Goal: Check status: Check status

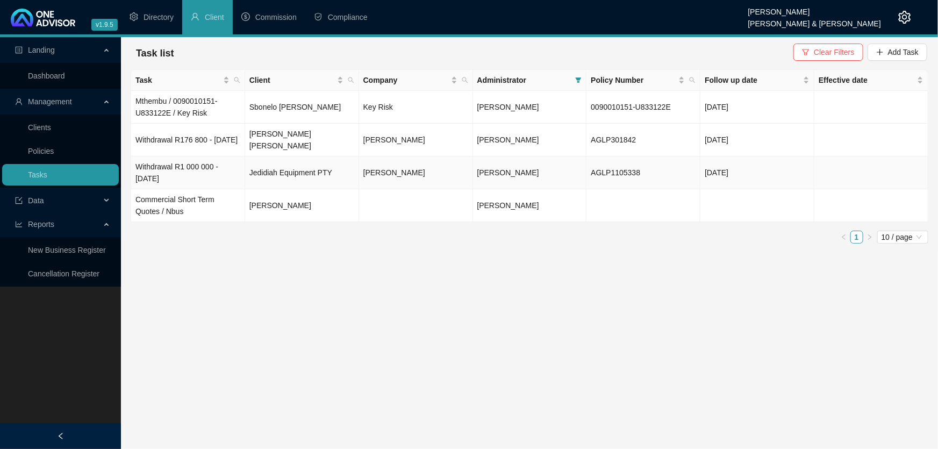
click at [167, 170] on td "Withdrawal R1 000 000 - [DATE]" at bounding box center [188, 172] width 114 height 33
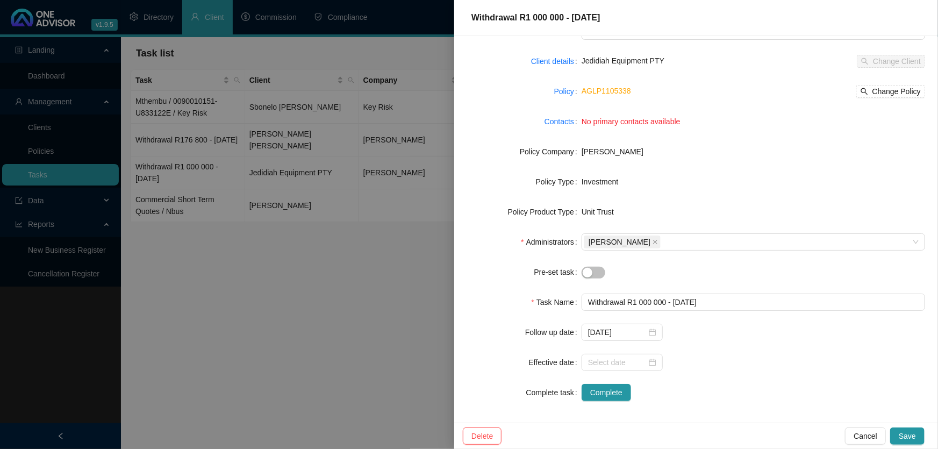
scroll to position [63, 0]
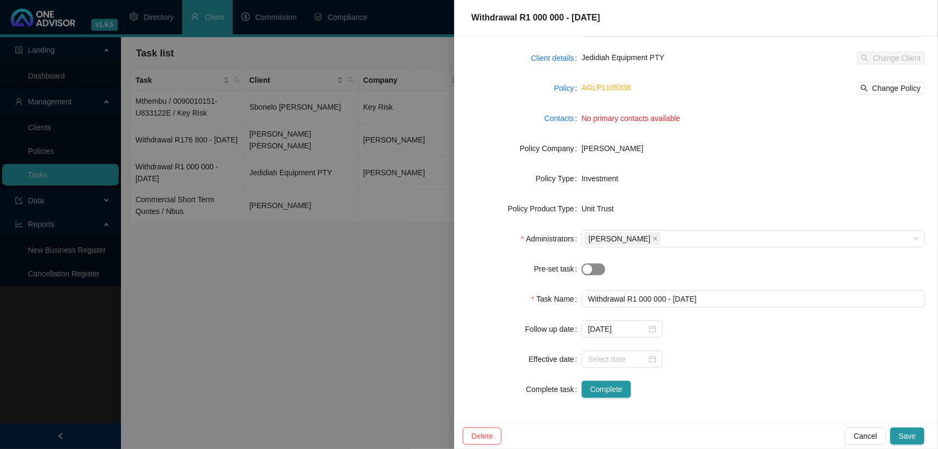
click at [589, 269] on div "button" at bounding box center [588, 269] width 10 height 10
click at [594, 269] on div "button" at bounding box center [599, 269] width 10 height 10
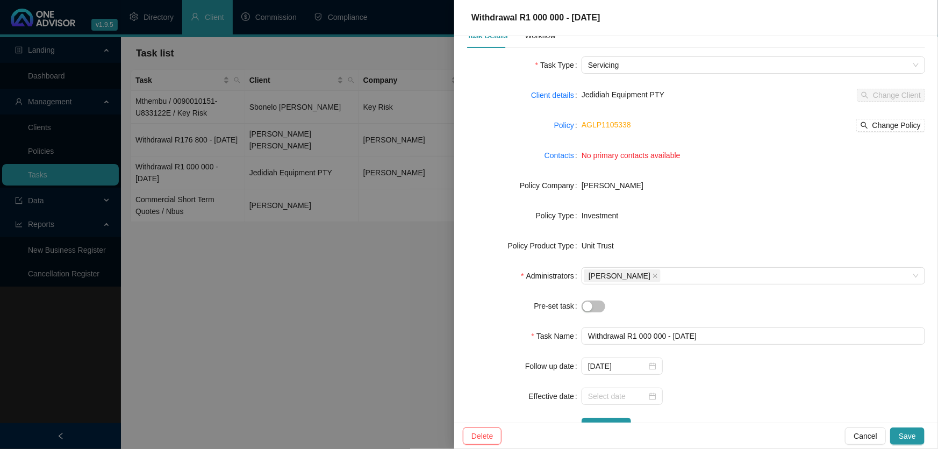
scroll to position [0, 0]
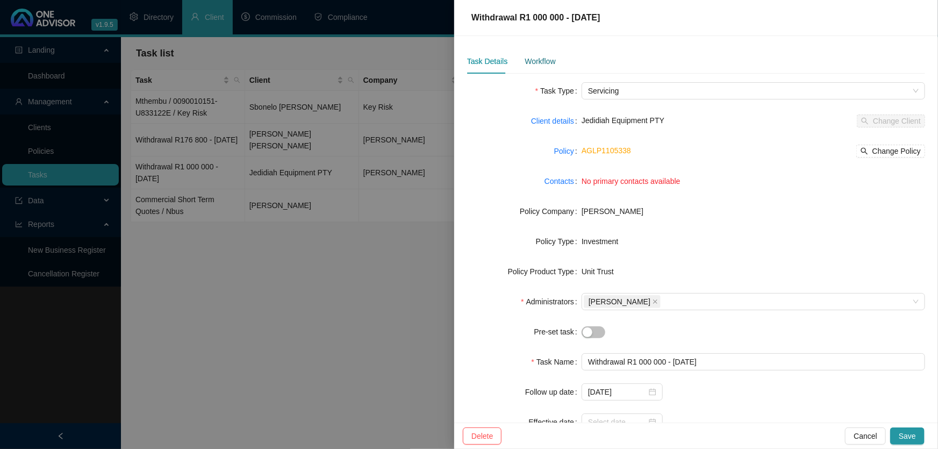
click at [533, 60] on div "Workflow" at bounding box center [540, 61] width 31 height 12
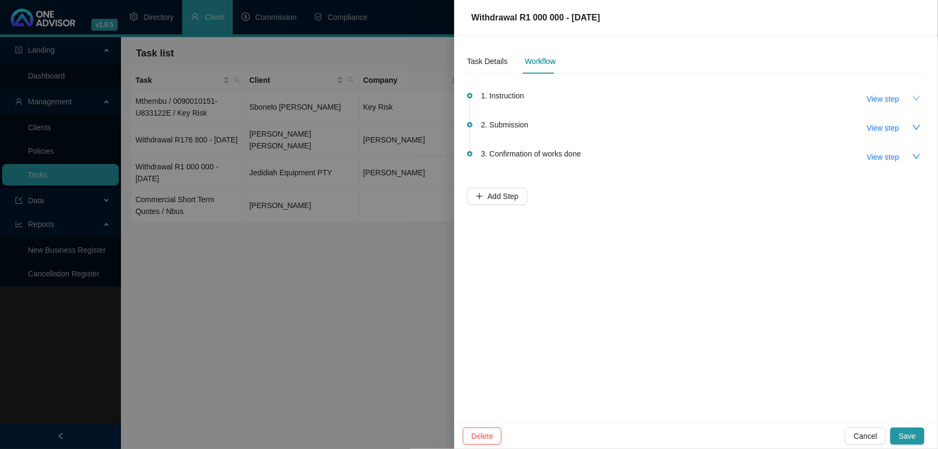
click at [915, 95] on icon "down" at bounding box center [916, 98] width 9 height 9
click at [887, 97] on span "View step" at bounding box center [883, 99] width 32 height 12
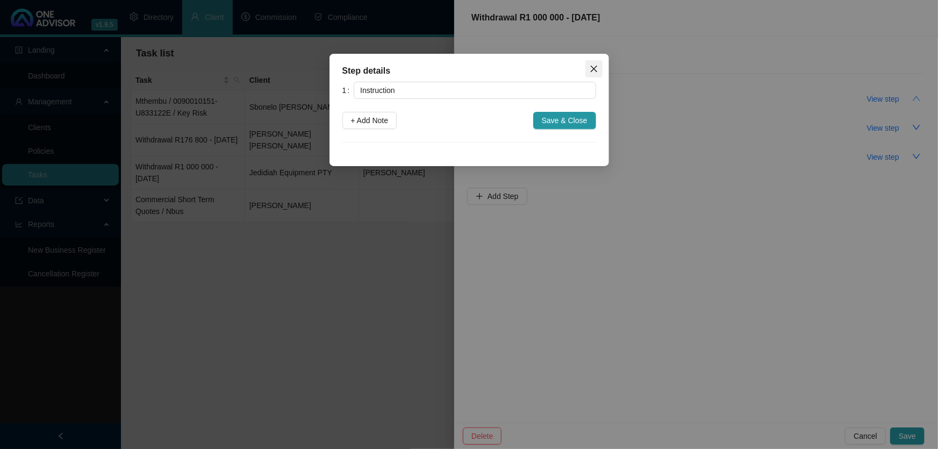
click at [591, 70] on icon "close" at bounding box center [594, 69] width 9 height 9
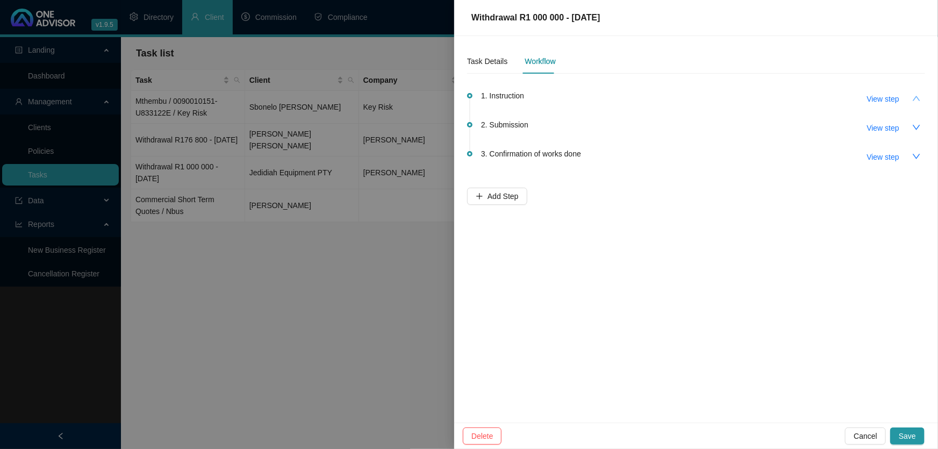
click at [918, 97] on icon "up" at bounding box center [916, 98] width 9 height 9
click at [877, 99] on span "View step" at bounding box center [883, 99] width 32 height 12
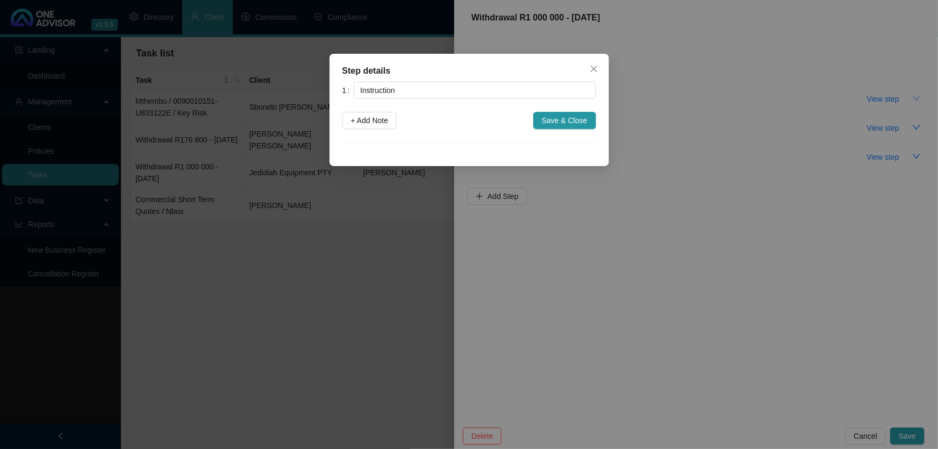
click at [596, 67] on icon "close" at bounding box center [593, 69] width 6 height 6
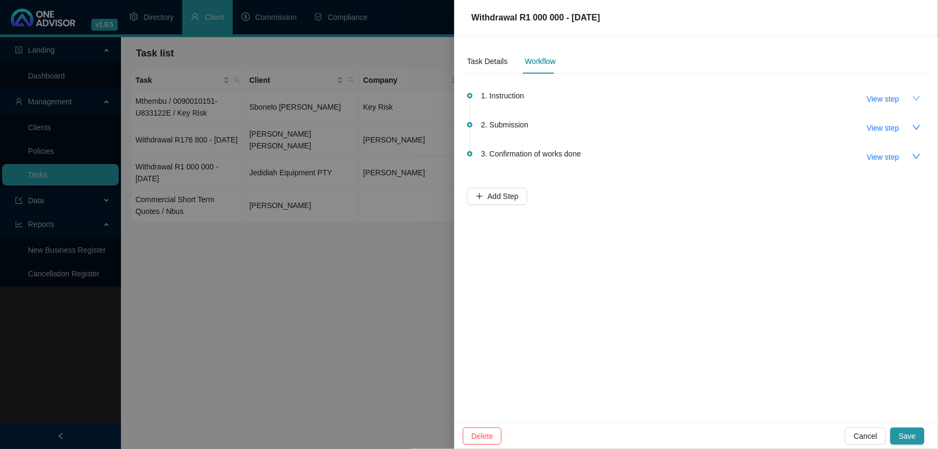
click at [275, 308] on div at bounding box center [469, 224] width 938 height 449
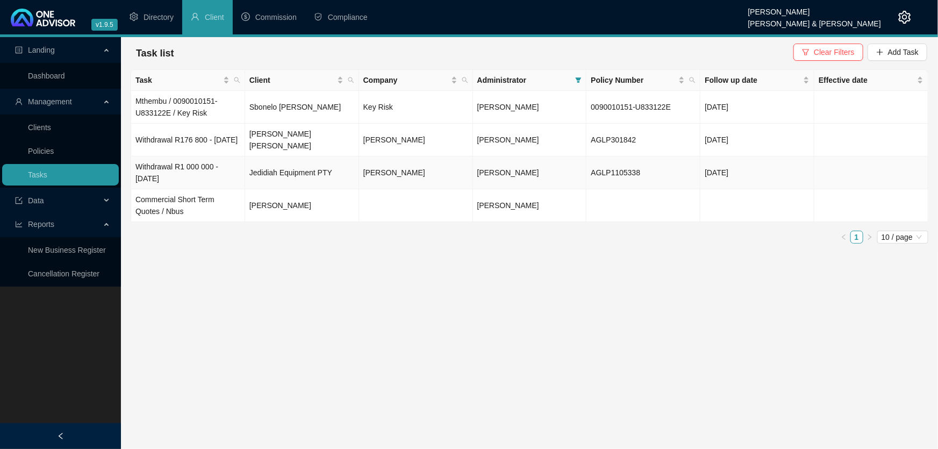
click at [167, 171] on td "Withdrawal R1 000 000 - [DATE]" at bounding box center [188, 172] width 114 height 33
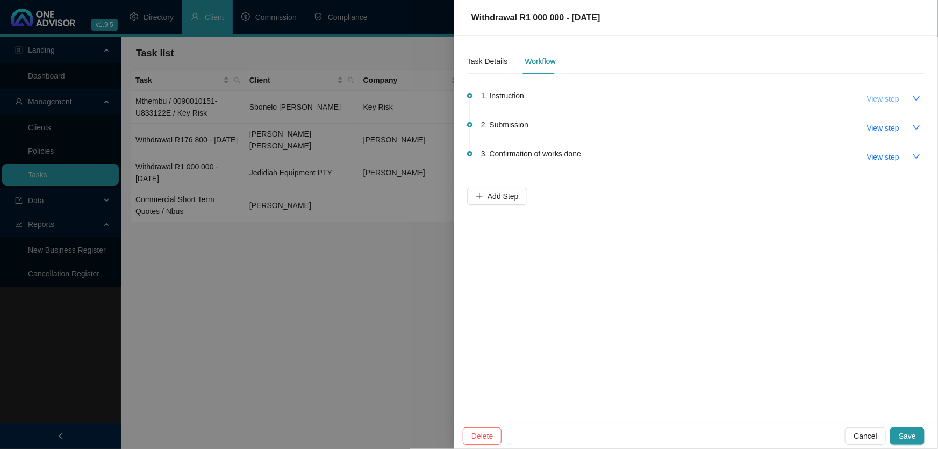
click at [892, 96] on span "View step" at bounding box center [883, 99] width 32 height 12
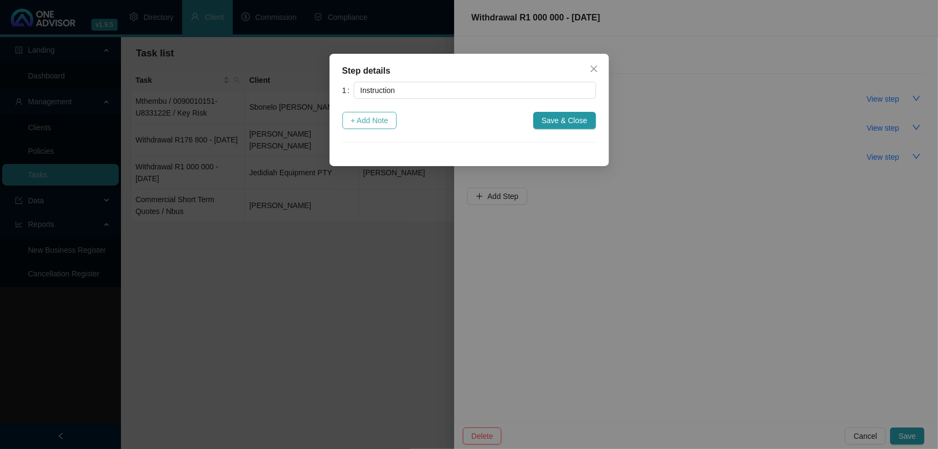
click at [361, 121] on span "+ Add Note" at bounding box center [370, 120] width 38 height 12
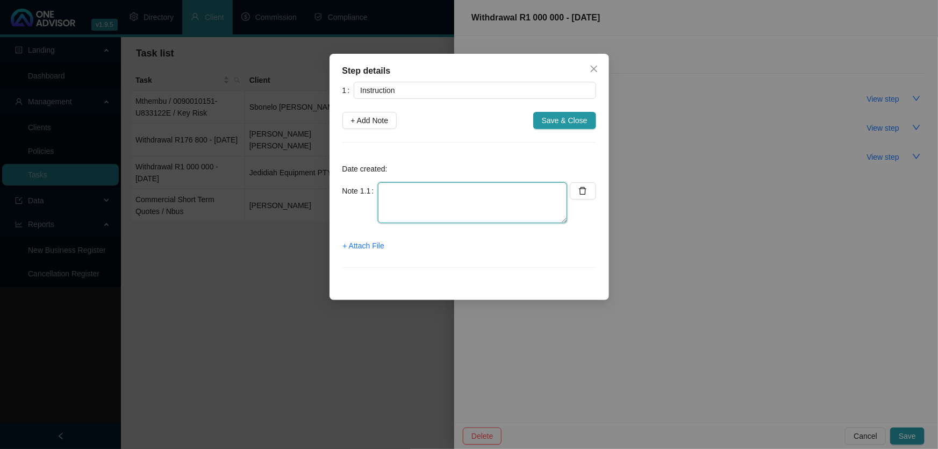
click at [414, 193] on textarea at bounding box center [472, 202] width 189 height 41
click at [591, 69] on icon "close" at bounding box center [594, 69] width 9 height 9
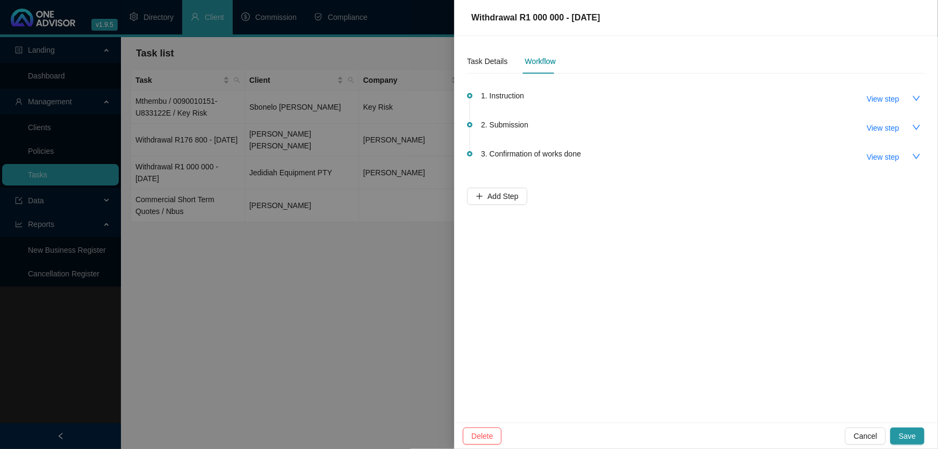
click at [406, 329] on div at bounding box center [469, 224] width 938 height 449
